Goal: Communication & Community: Share content

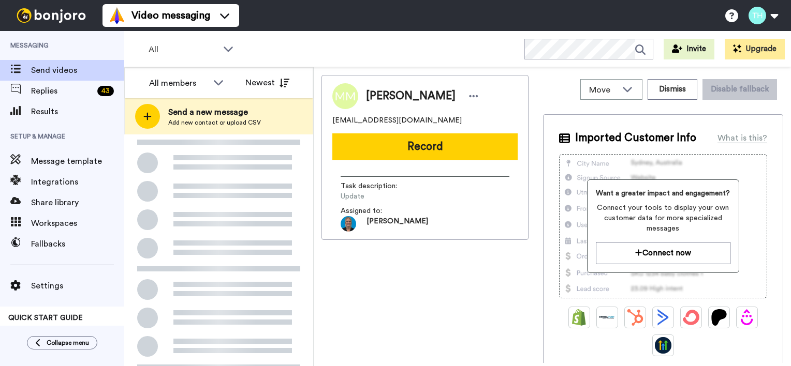
click at [193, 111] on span "Send a new message" at bounding box center [214, 112] width 93 height 12
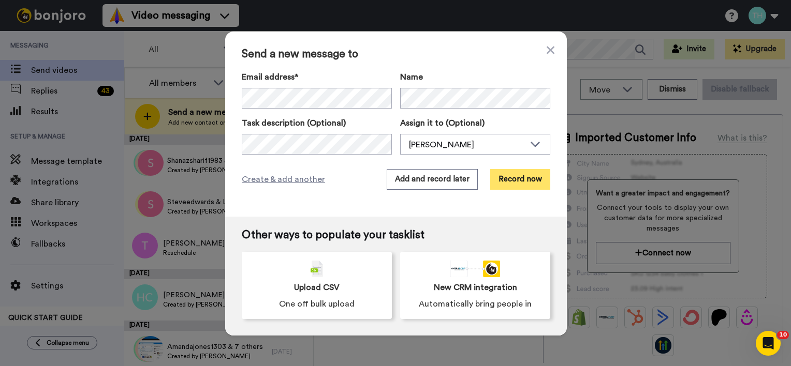
click at [520, 180] on button "Record now" at bounding box center [520, 179] width 60 height 21
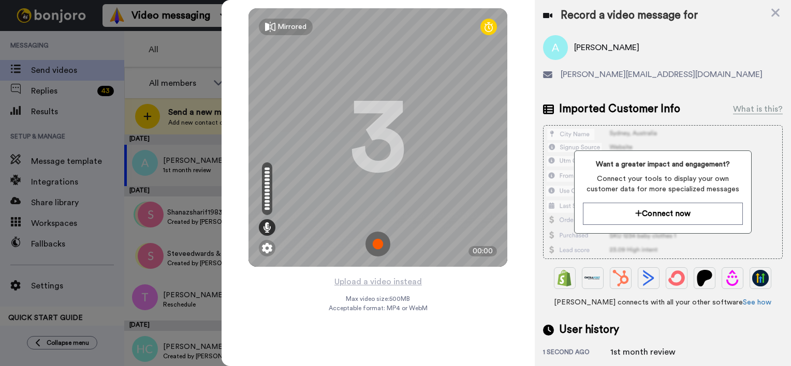
click at [384, 247] on img at bounding box center [377, 244] width 25 height 25
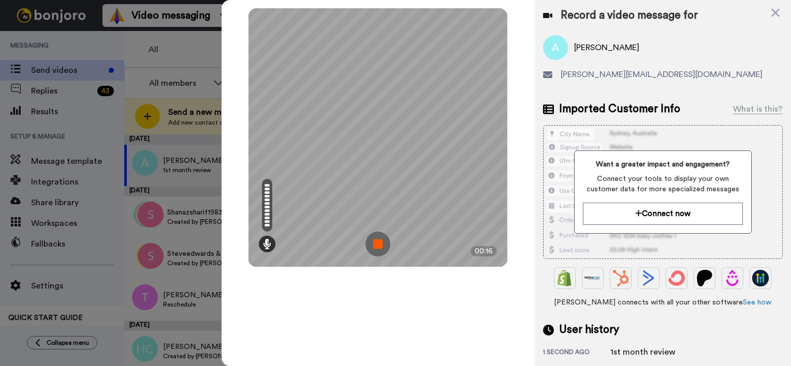
click at [384, 247] on img at bounding box center [377, 244] width 25 height 25
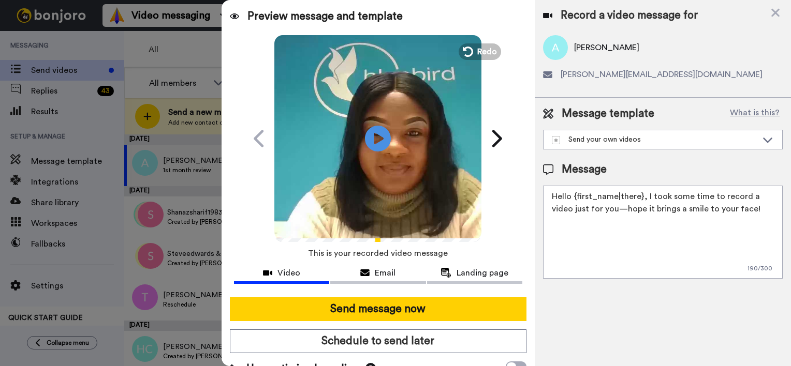
click at [640, 197] on textarea "Hello {first_name|there}, I took some time to record a video just for you—hope …" at bounding box center [663, 232] width 240 height 93
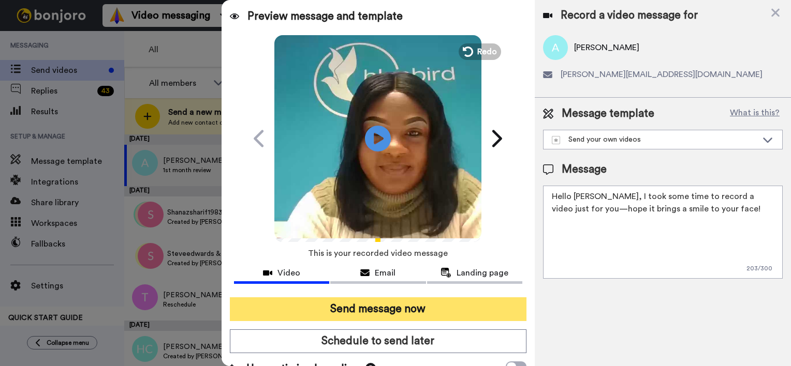
type textarea "Hello [PERSON_NAME], I took some time to record a video just for you—hope it br…"
click at [408, 310] on button "Send message now" at bounding box center [378, 310] width 297 height 24
